Goal: Entertainment & Leisure: Consume media (video, audio)

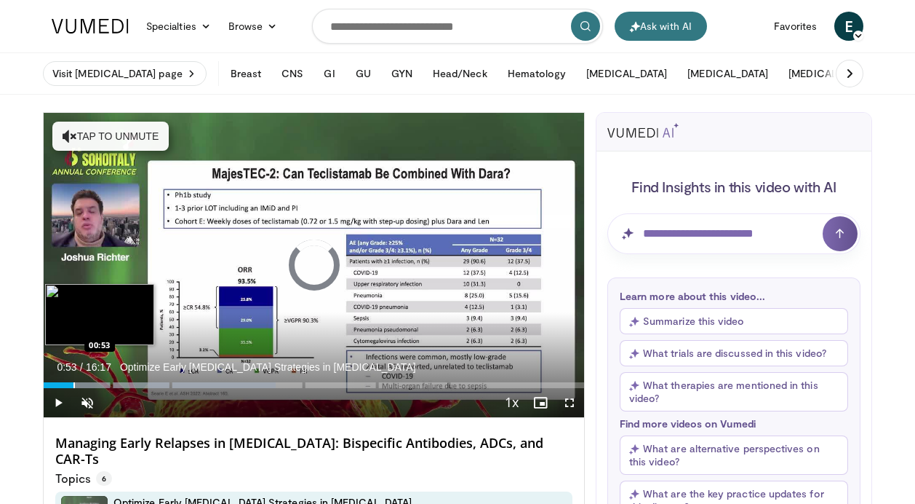
click at [73, 384] on div "Progress Bar" at bounding box center [73, 385] width 1 height 6
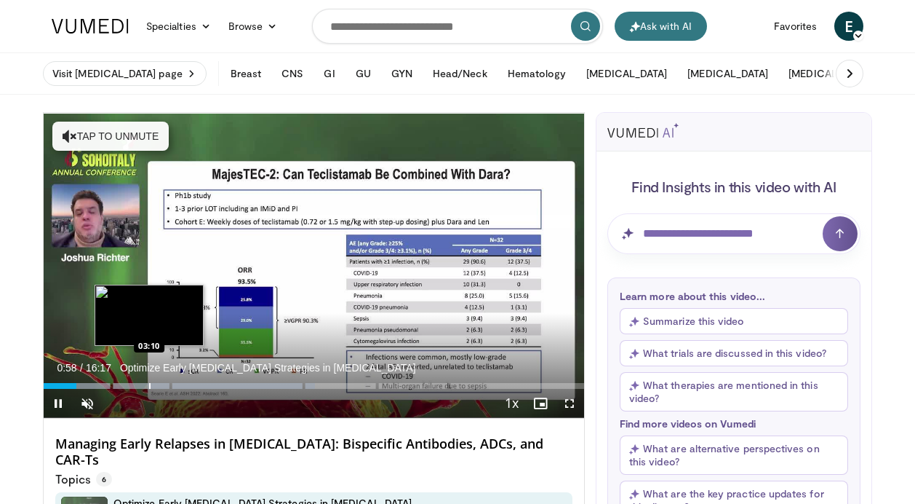
click at [149, 383] on div "Progress Bar" at bounding box center [149, 386] width 1 height 6
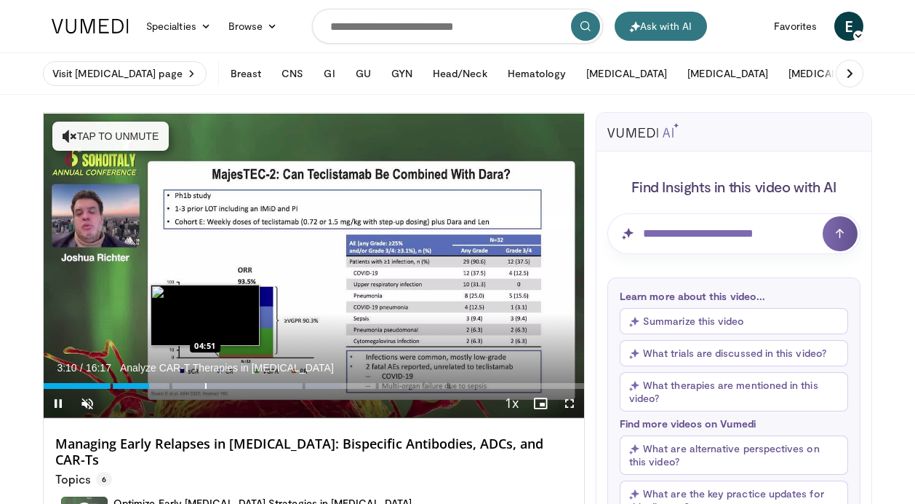
click at [205, 386] on div "Progress Bar" at bounding box center [205, 386] width 1 height 6
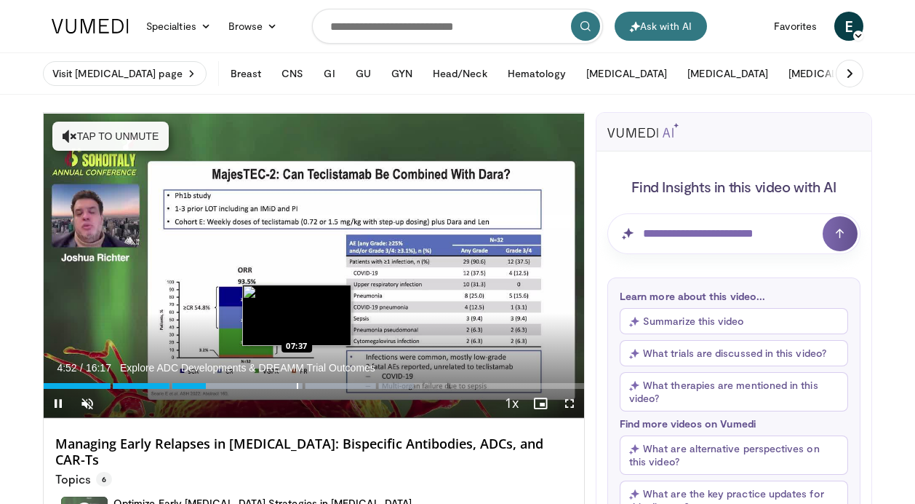
click at [297, 385] on div "Progress Bar" at bounding box center [297, 386] width 1 height 6
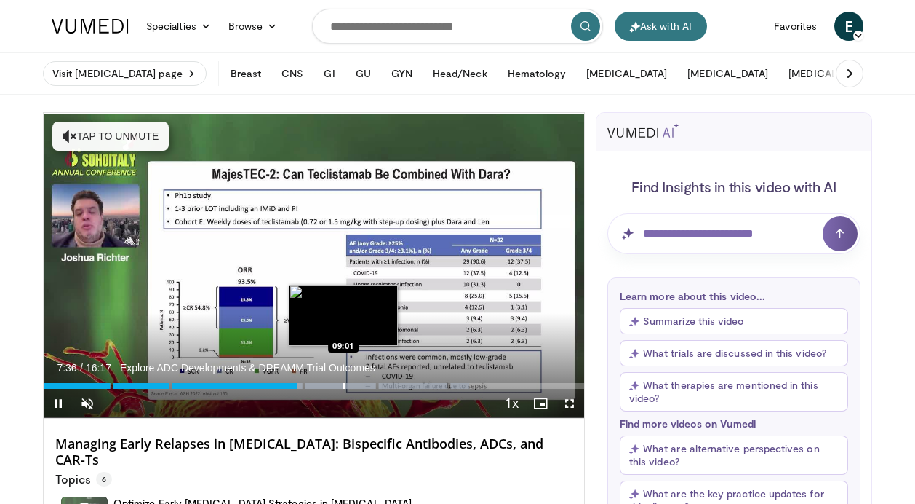
click at [344, 388] on div "Progress Bar" at bounding box center [343, 386] width 1 height 6
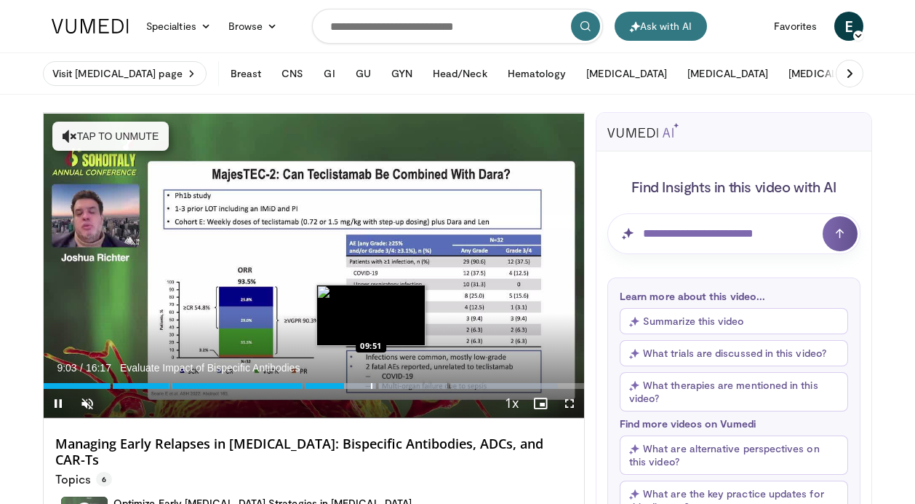
click at [373, 386] on div "Progress Bar" at bounding box center [371, 386] width 1 height 6
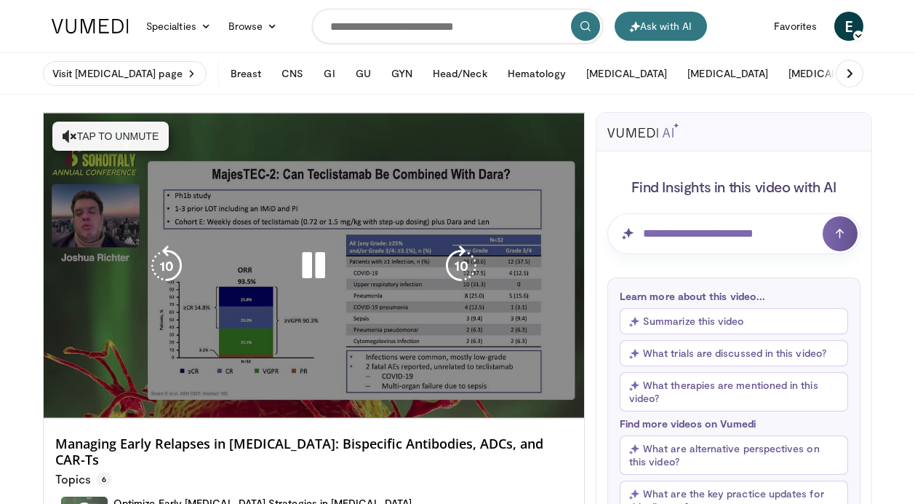
click at [543, 385] on div "10 seconds Tap to unmute" at bounding box center [314, 265] width 541 height 305
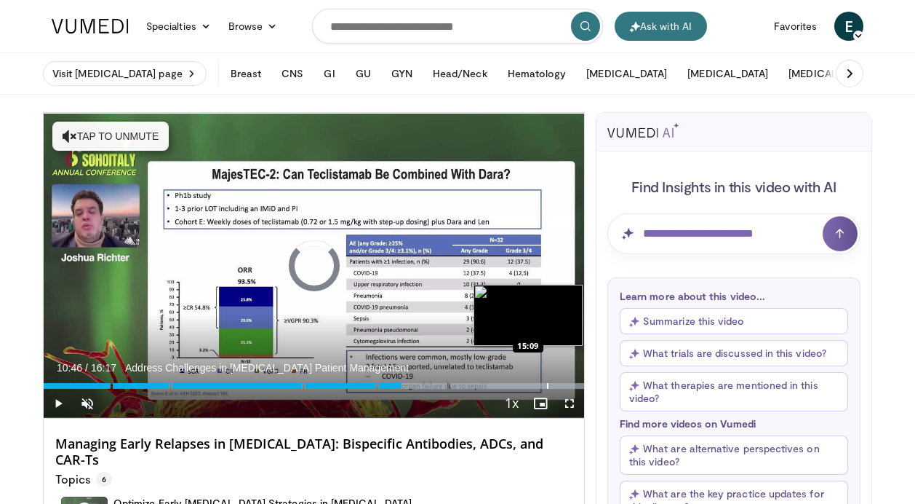
click at [547, 388] on div "Progress Bar" at bounding box center [547, 386] width 1 height 6
click at [568, 385] on div "Progress Bar" at bounding box center [568, 386] width 1 height 6
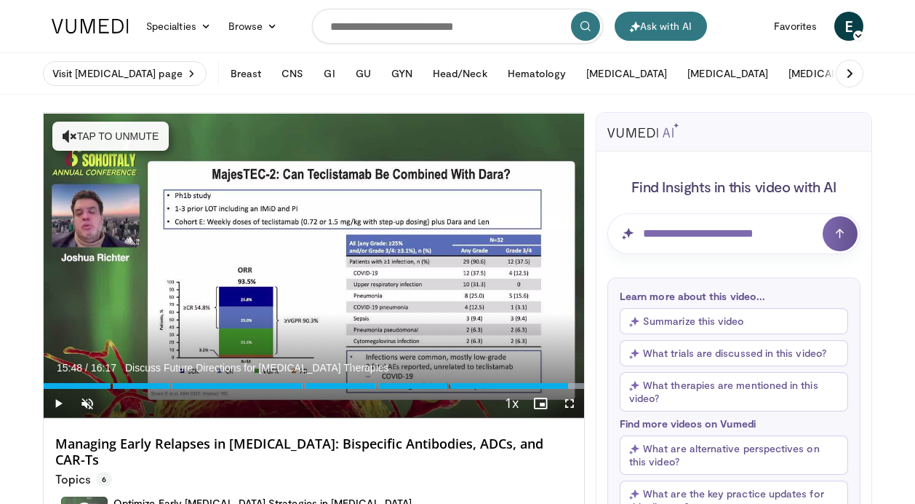
click at [64, 399] on span "Video Player" at bounding box center [58, 403] width 29 height 29
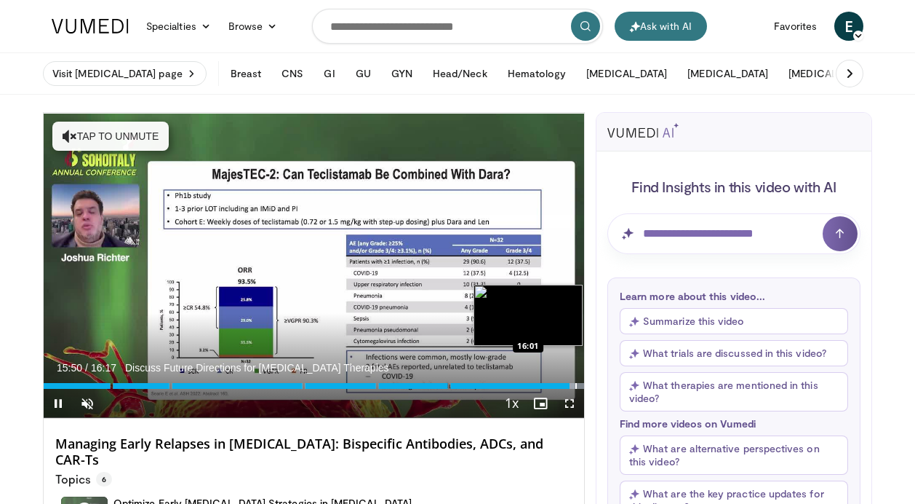
click at [576, 384] on div "Progress Bar" at bounding box center [576, 386] width 1 height 6
click at [580, 386] on div "Progress Bar" at bounding box center [580, 386] width 1 height 6
